Goal: Information Seeking & Learning: Learn about a topic

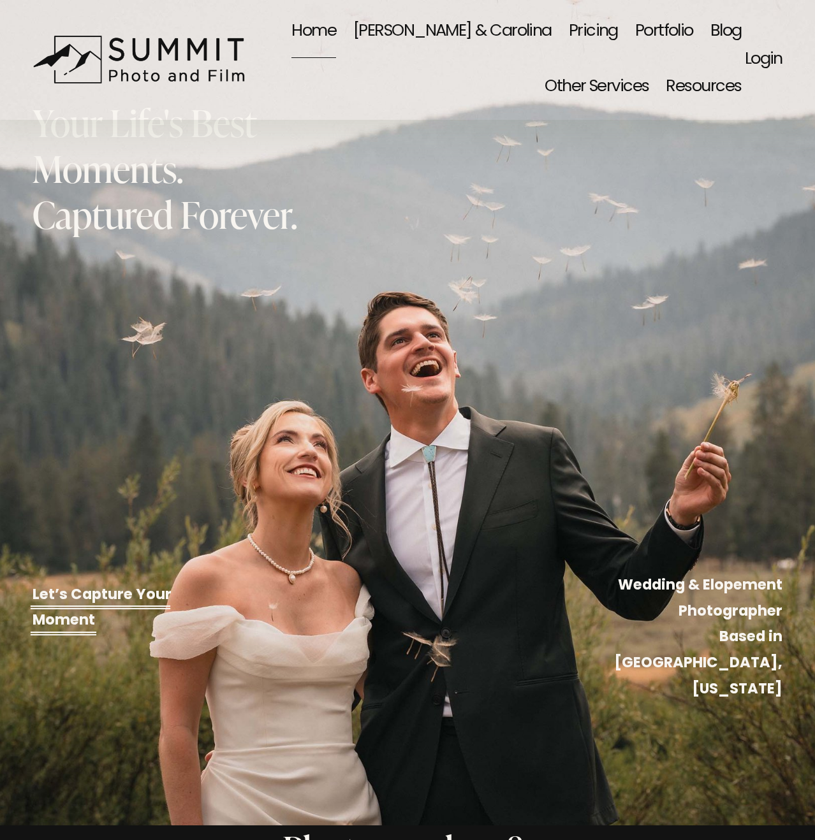
click at [493, 17] on link "[PERSON_NAME] & Carolina" at bounding box center [452, 31] width 198 height 55
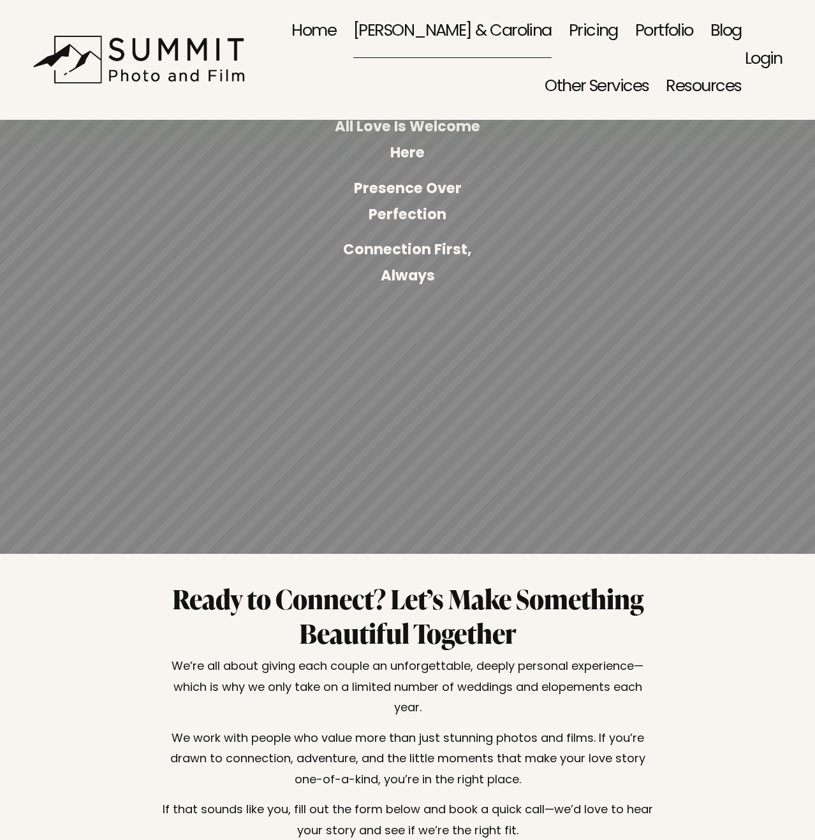
scroll to position [3269, 0]
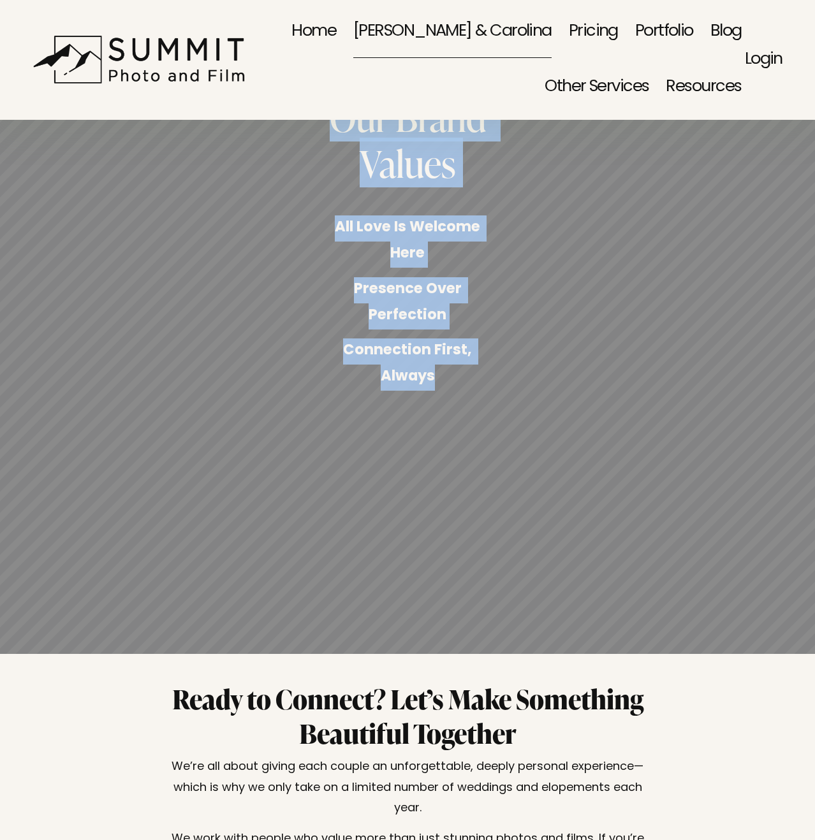
drag, startPoint x: 146, startPoint y: 233, endPoint x: 459, endPoint y: 335, distance: 329.2
copy article "Lor! I’d Sita Cons adip el se doe Tempori Utlaboree, dolor mag aliquaeni, admin…"
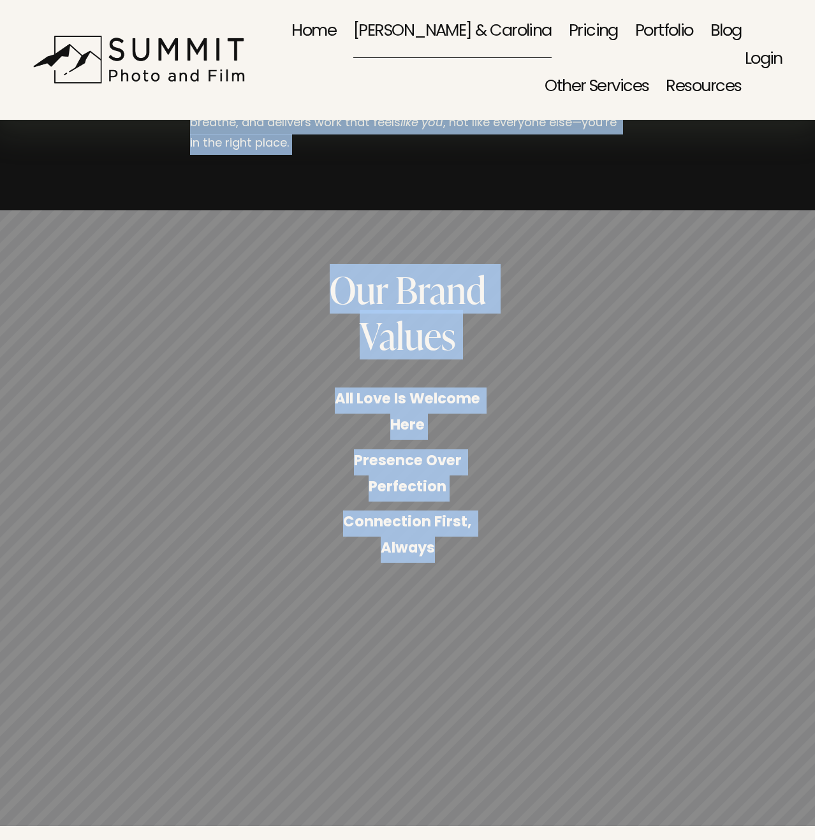
scroll to position [2893, 0]
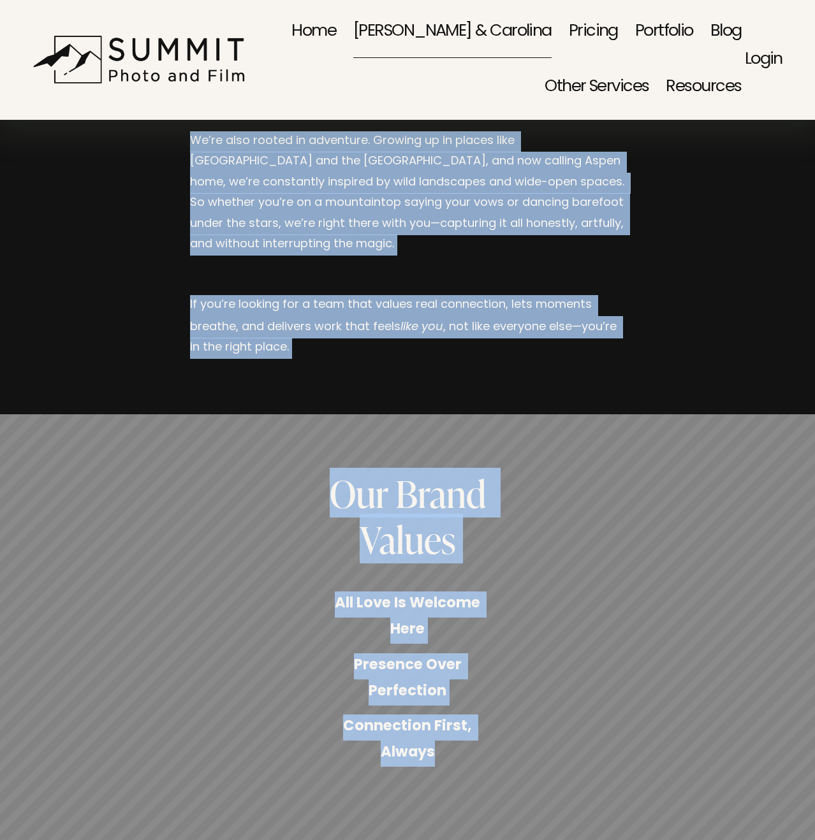
click at [468, 715] on strong "Connection First, Always" at bounding box center [409, 740] width 132 height 51
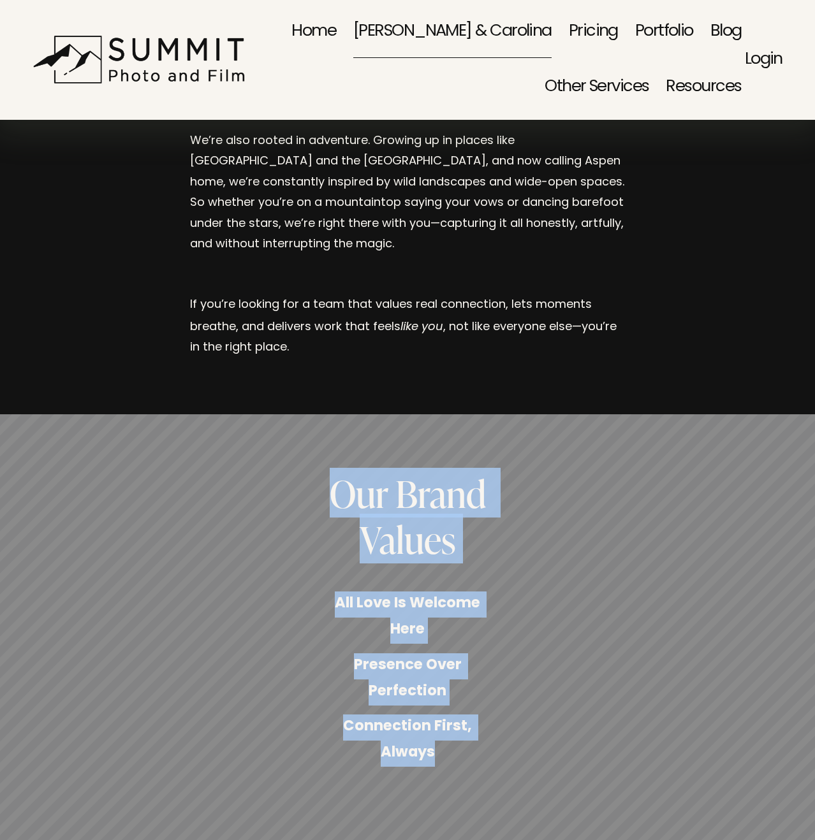
drag, startPoint x: 328, startPoint y: 409, endPoint x: 487, endPoint y: 675, distance: 310.5
click at [487, 675] on div "Our Brand Values All Love Is Welcome Here Presence Over Perfection Connection F…" at bounding box center [407, 722] width 815 height 505
copy div "Our Brand Values All Love Is Welcome Here Presence Over Perfection Connection F…"
